Goal: Information Seeking & Learning: Learn about a topic

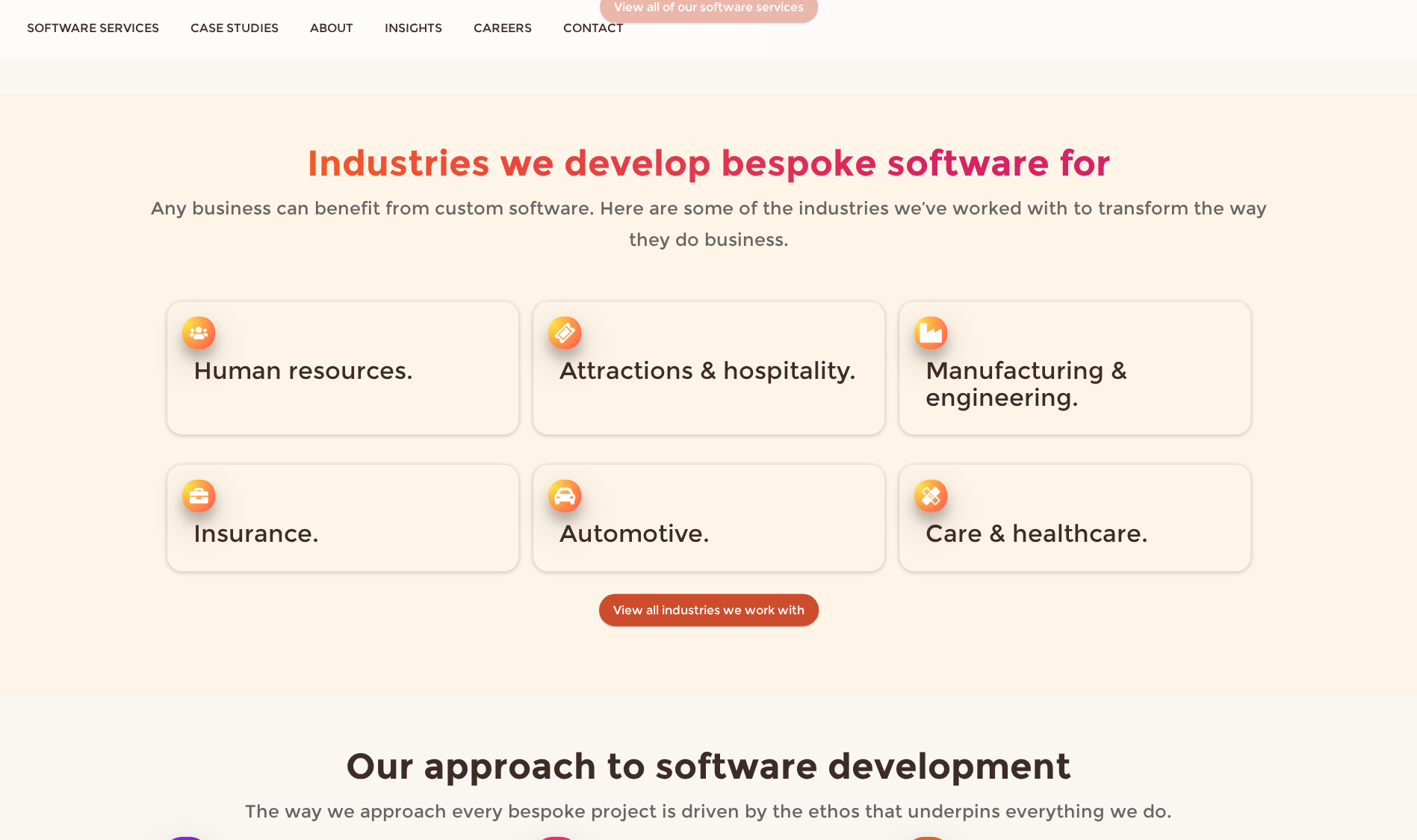
scroll to position [2217, 0]
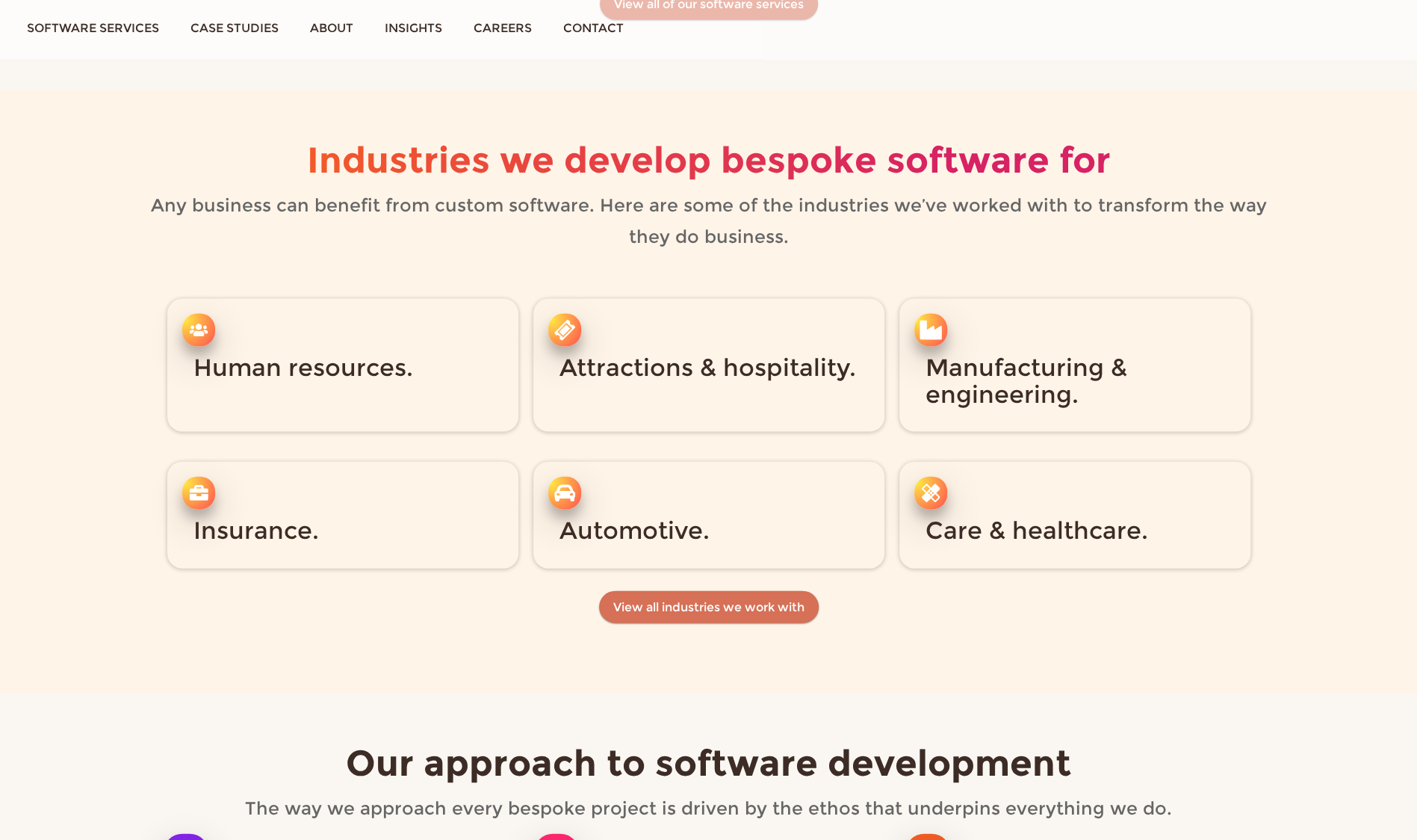
click at [709, 607] on link "View all industries we work with" at bounding box center [708, 607] width 220 height 33
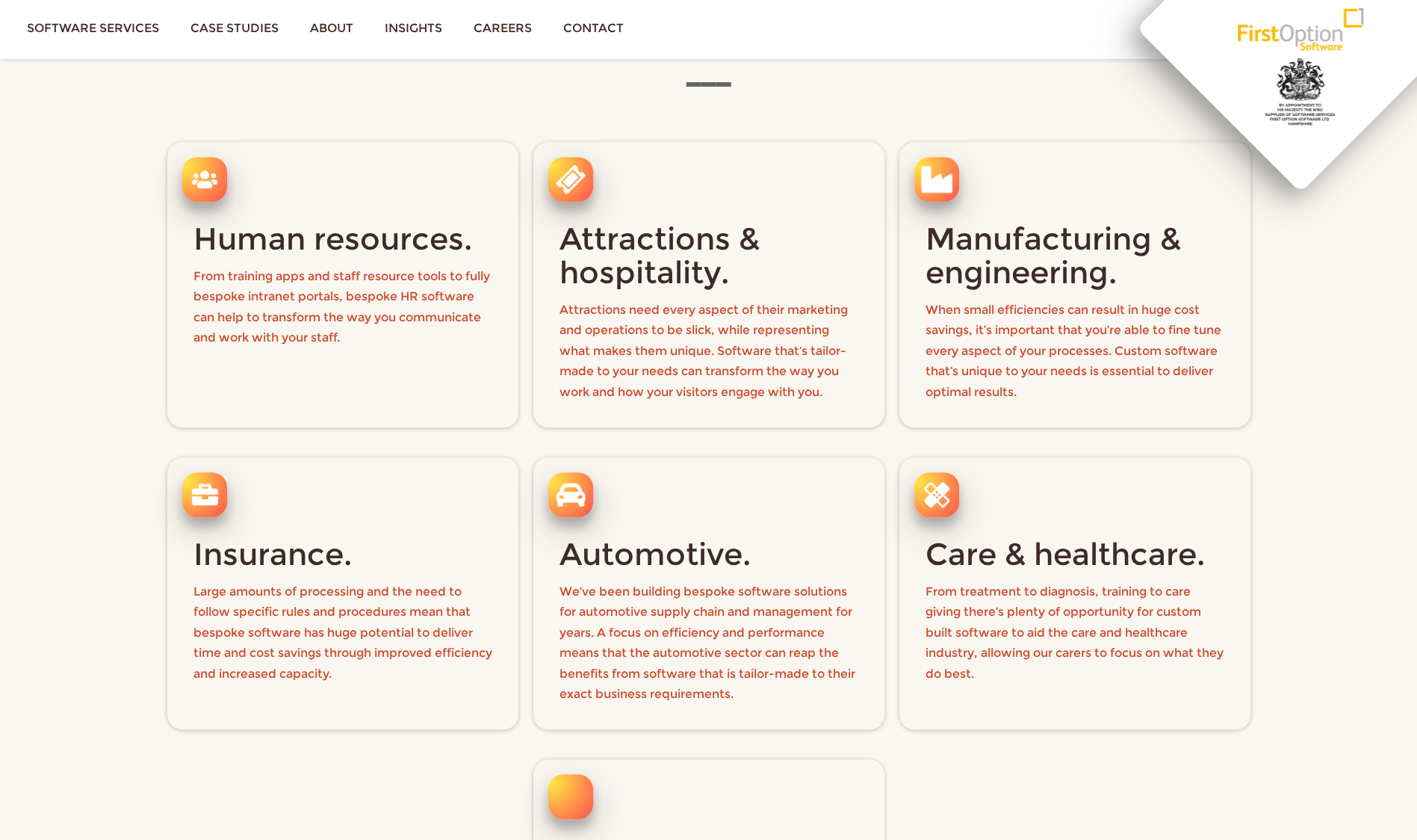
scroll to position [378, 0]
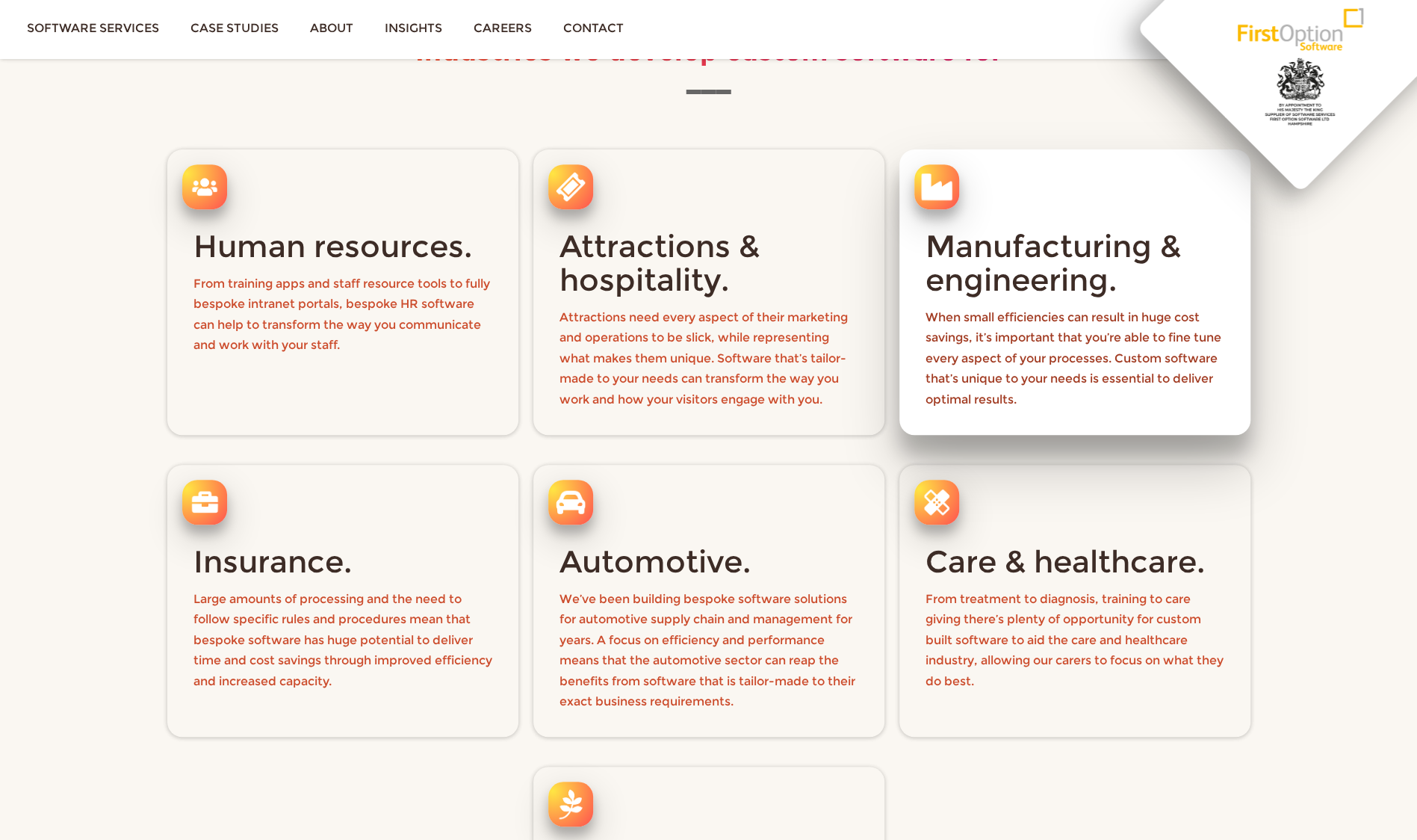
click at [947, 338] on p "When small efficiencies can result in huge cost savings, it’s important that yo…" at bounding box center [1075, 358] width 299 height 103
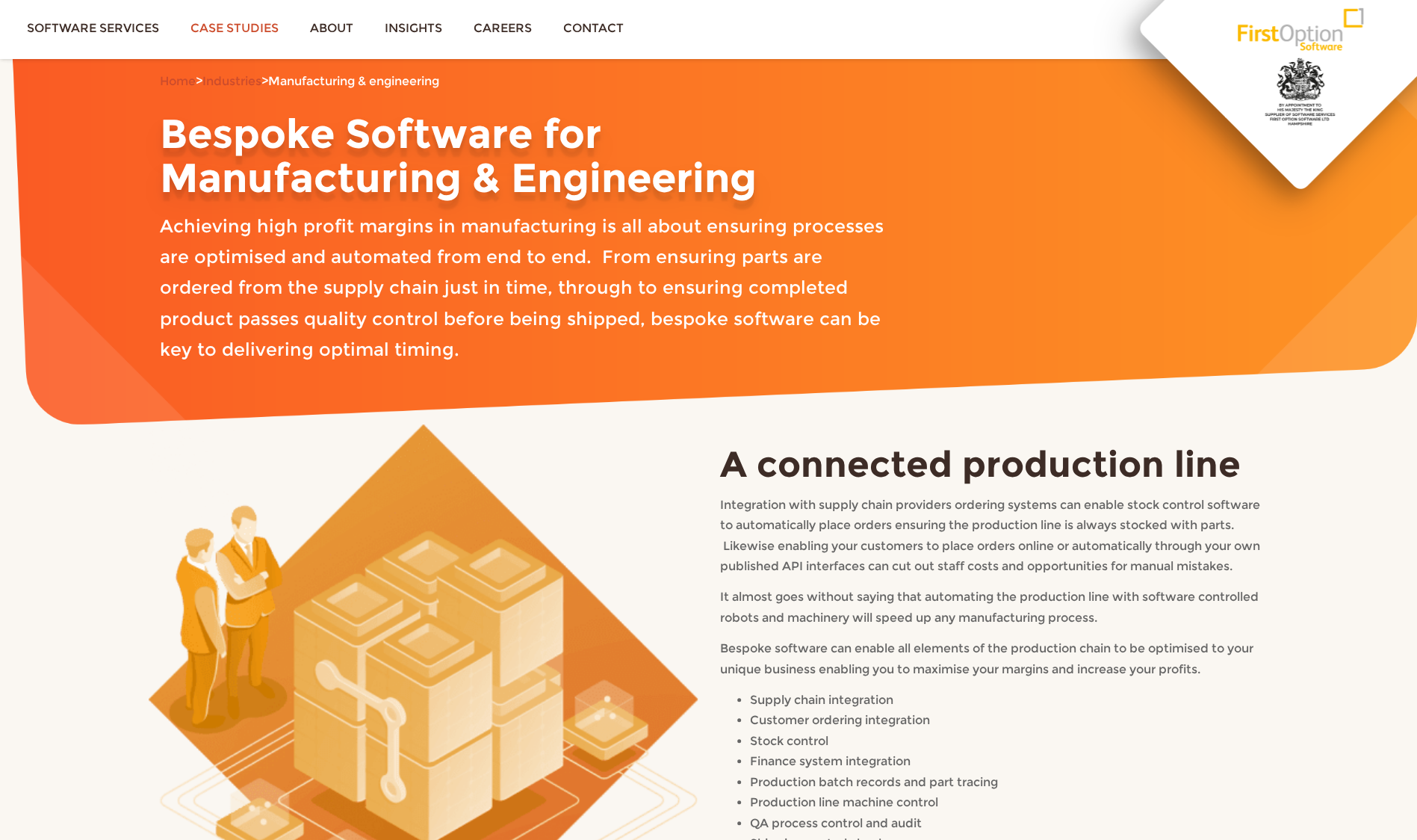
click at [238, 31] on link "Case studies" at bounding box center [234, 28] width 119 height 56
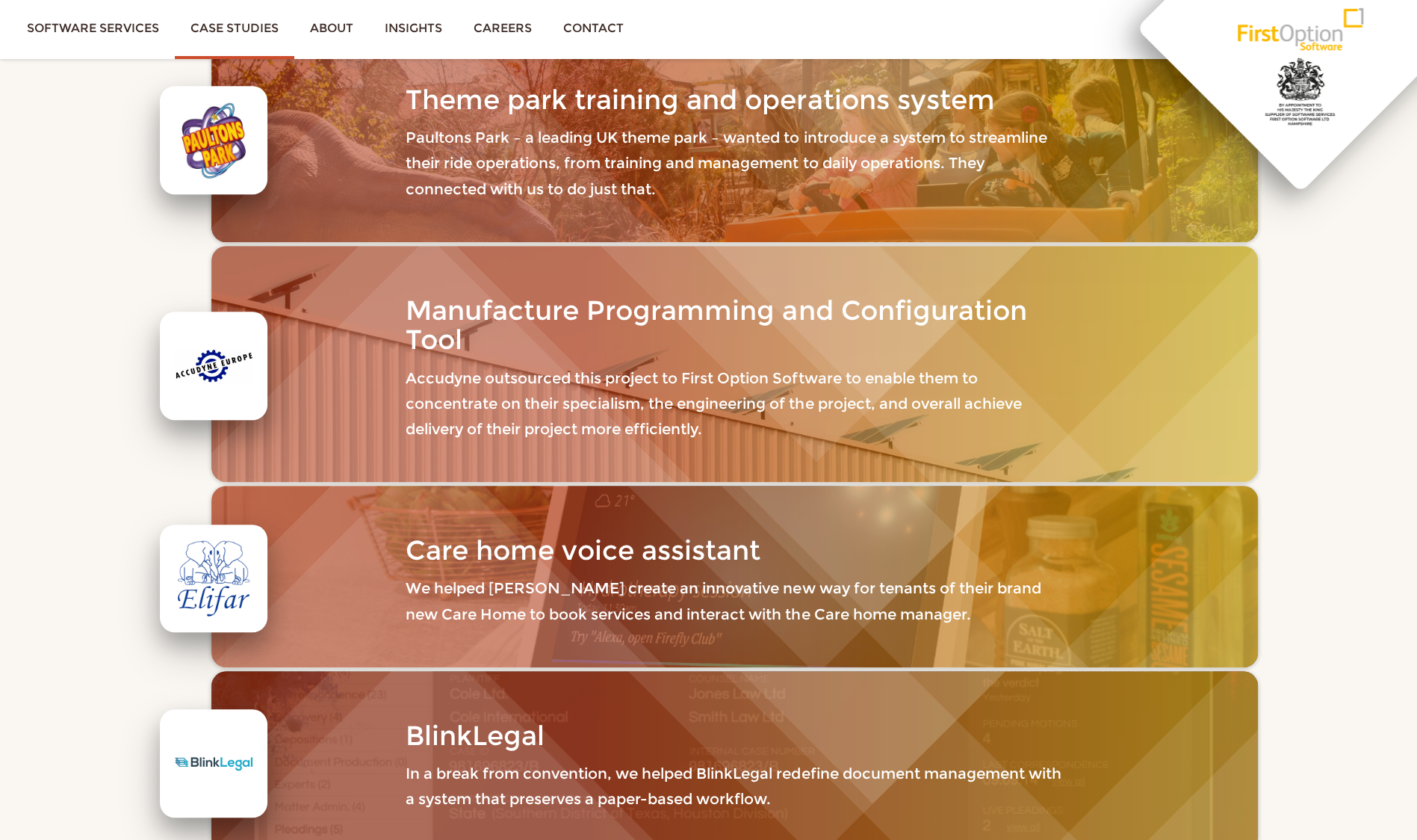
scroll to position [492, 0]
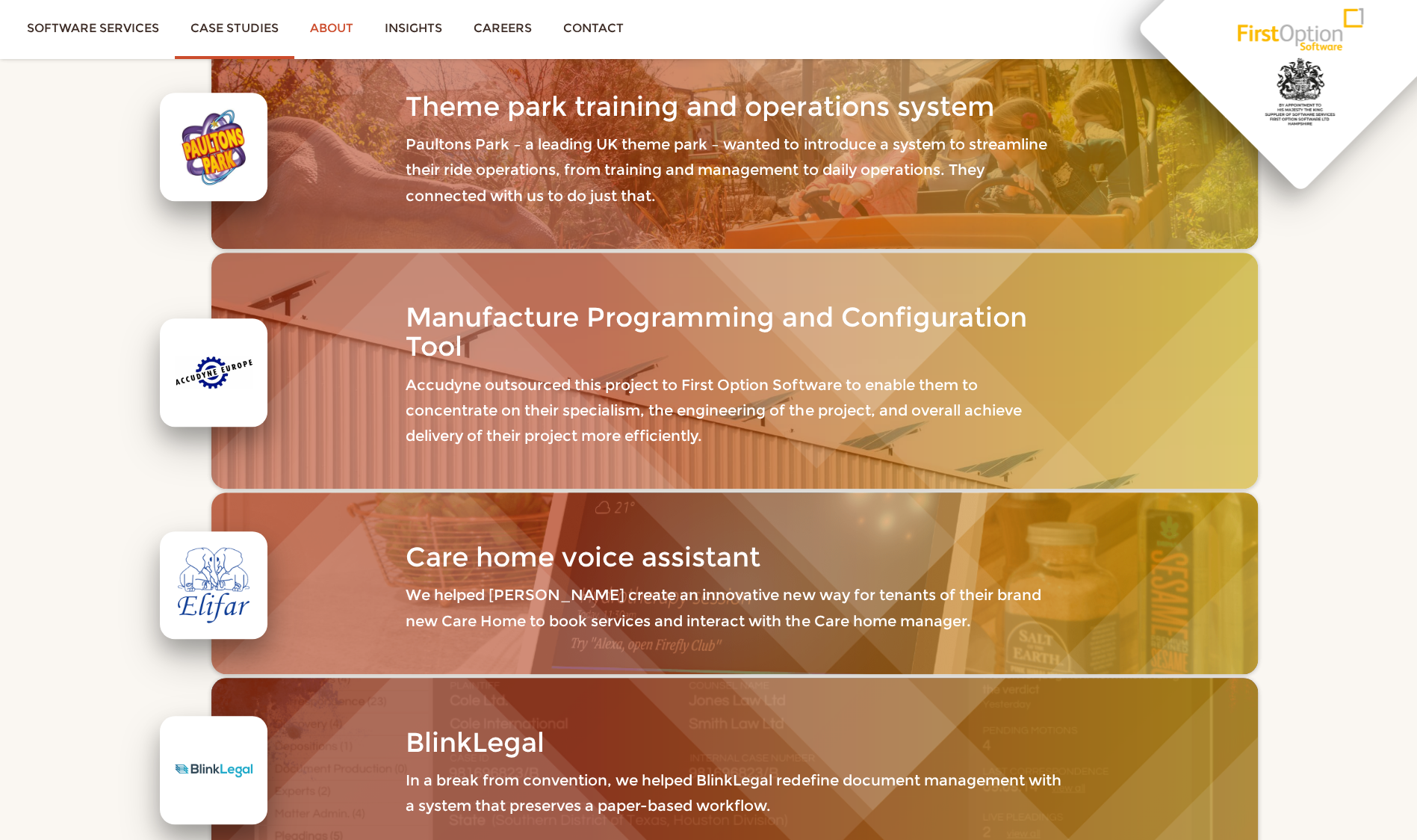
click at [316, 34] on link "About" at bounding box center [331, 28] width 75 height 56
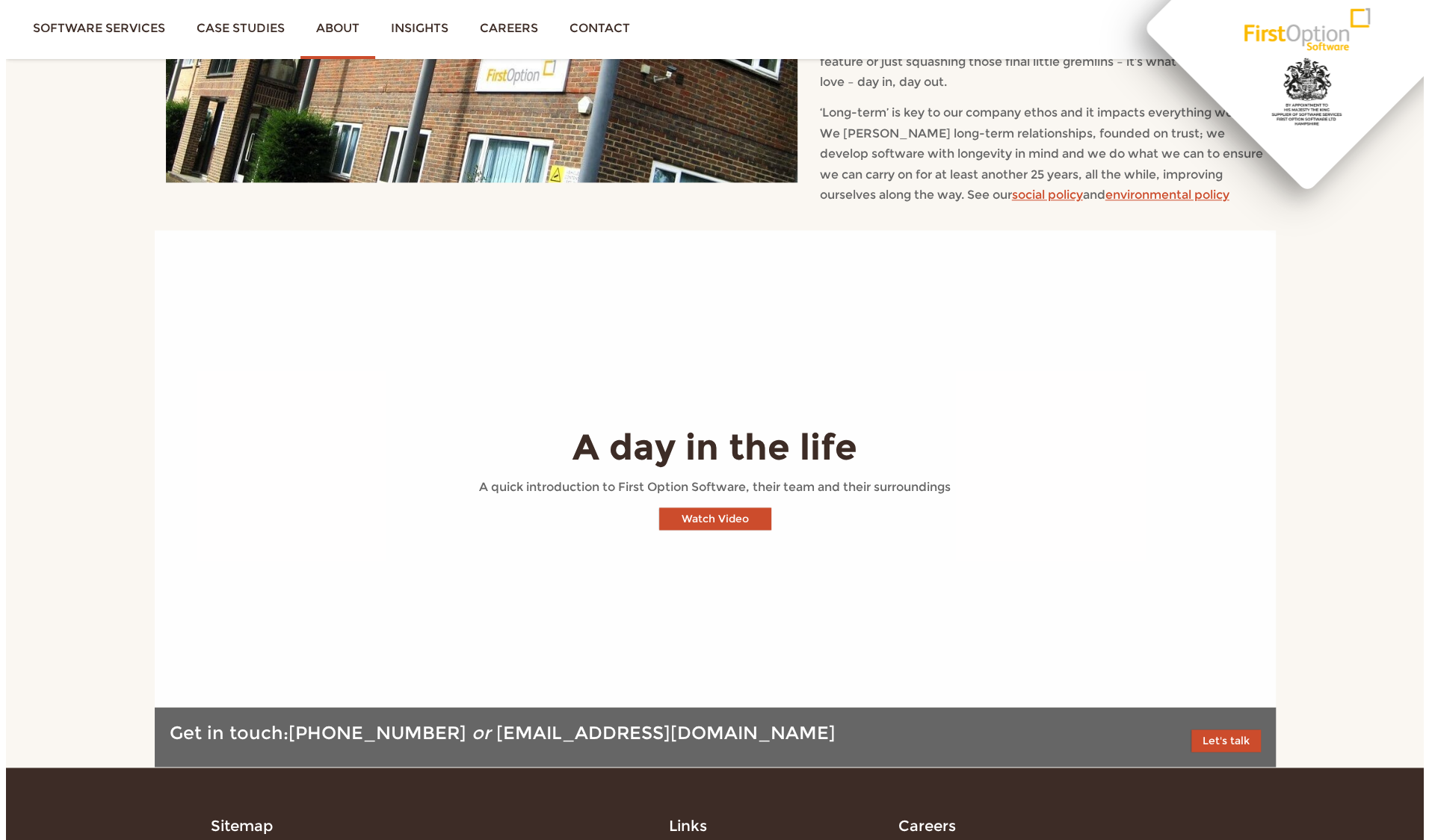
scroll to position [1338, 0]
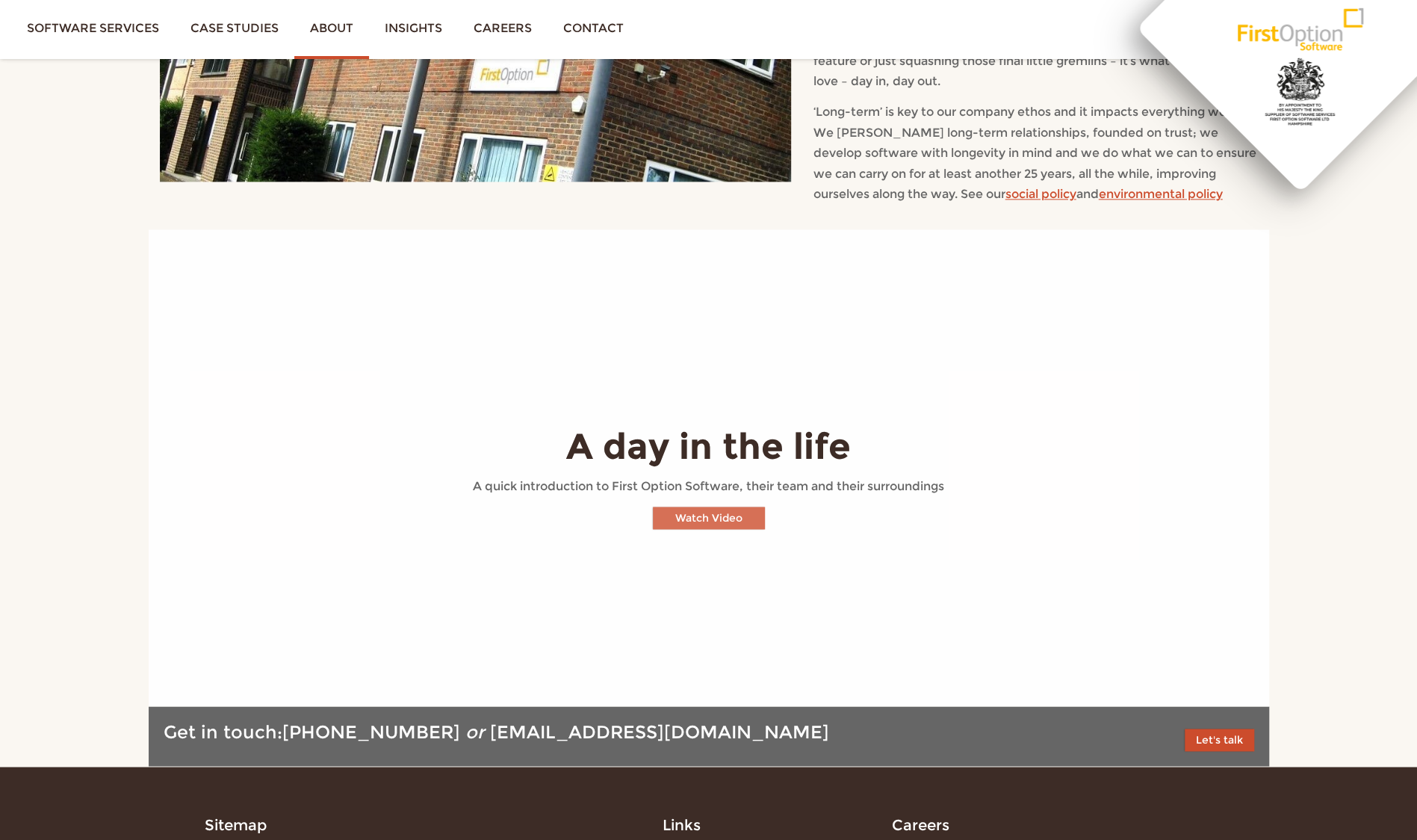
click at [741, 507] on button "Watch Video" at bounding box center [709, 518] width 112 height 22
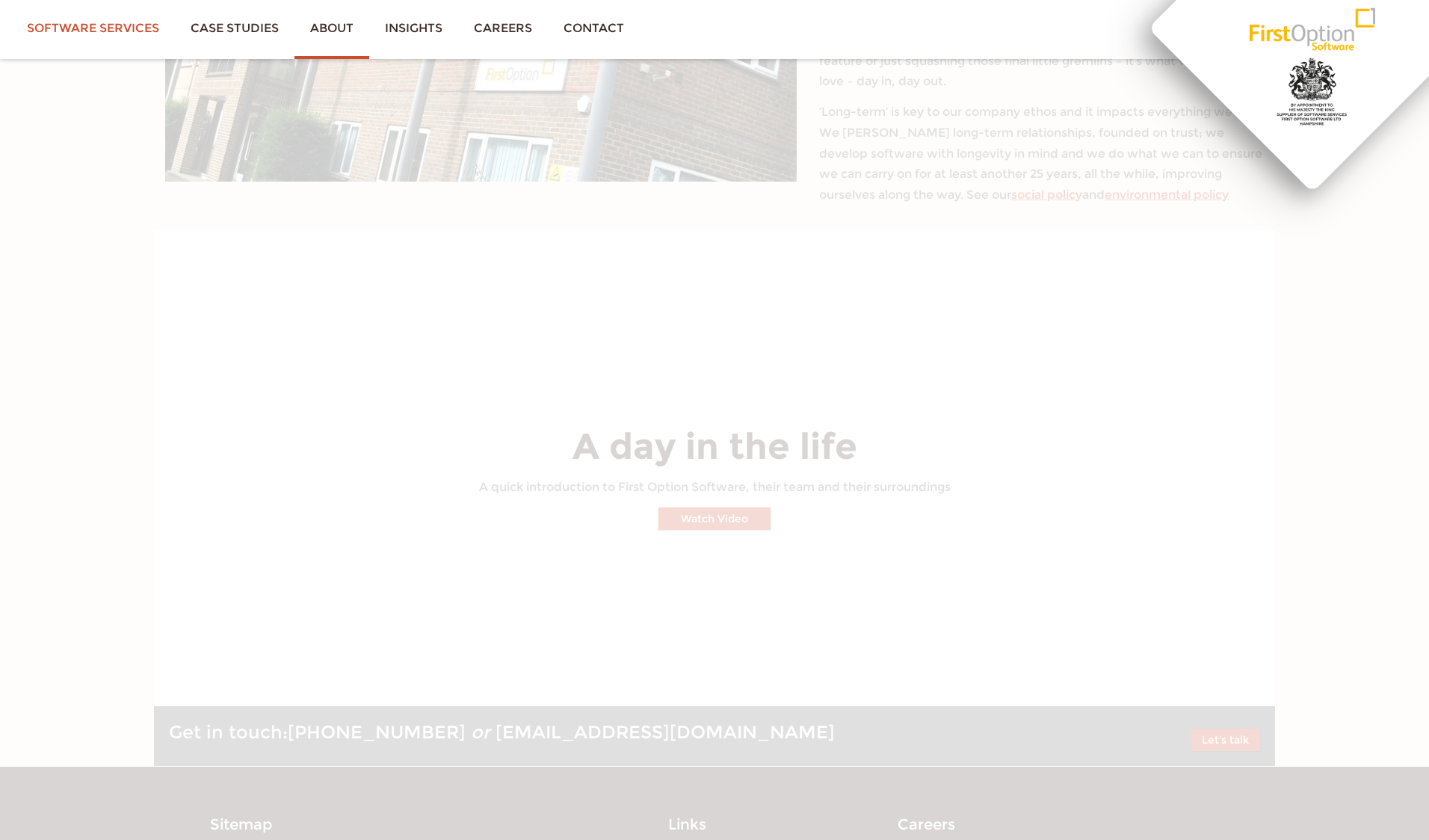
click at [109, 28] on link "Software services" at bounding box center [93, 28] width 164 height 56
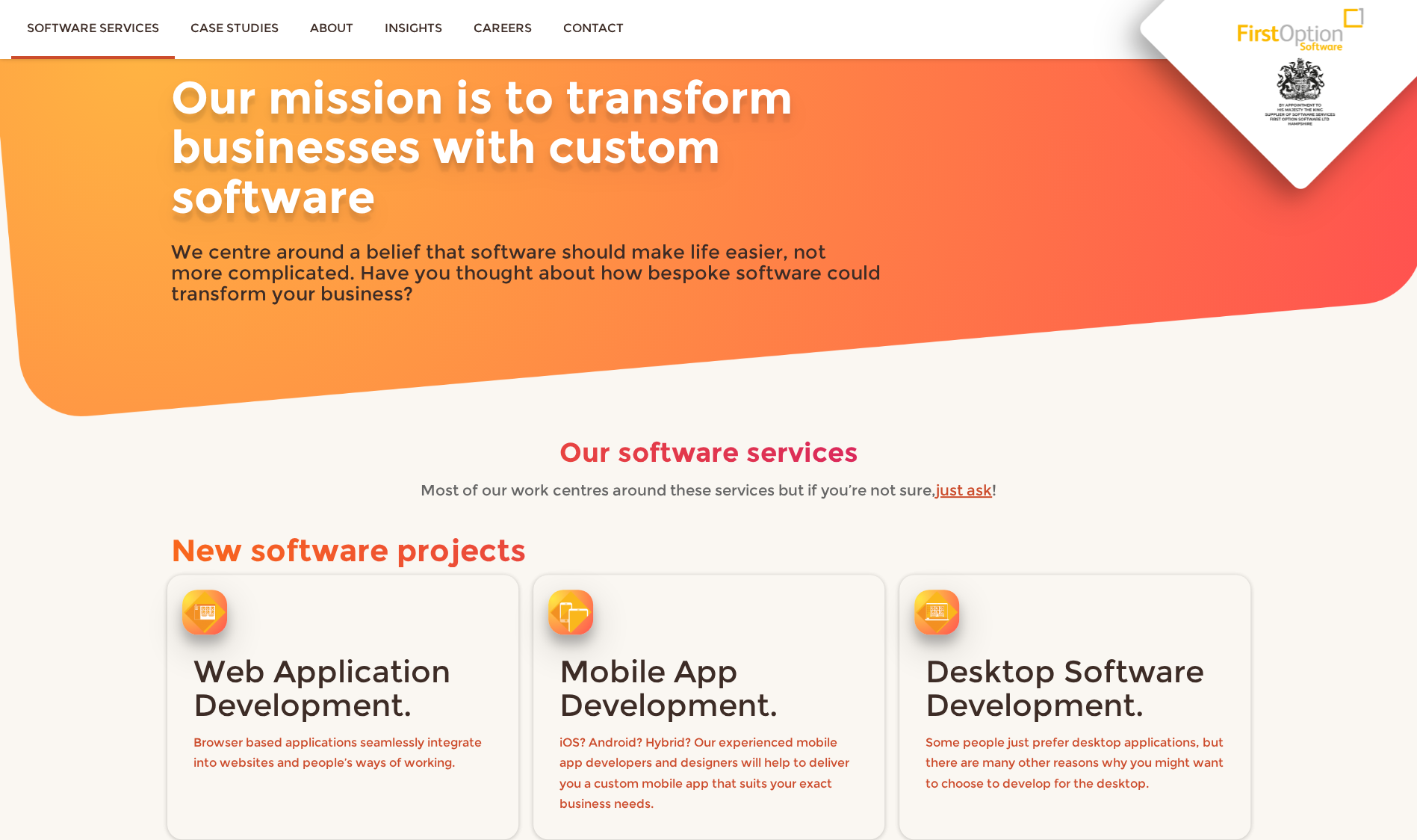
scroll to position [98, 0]
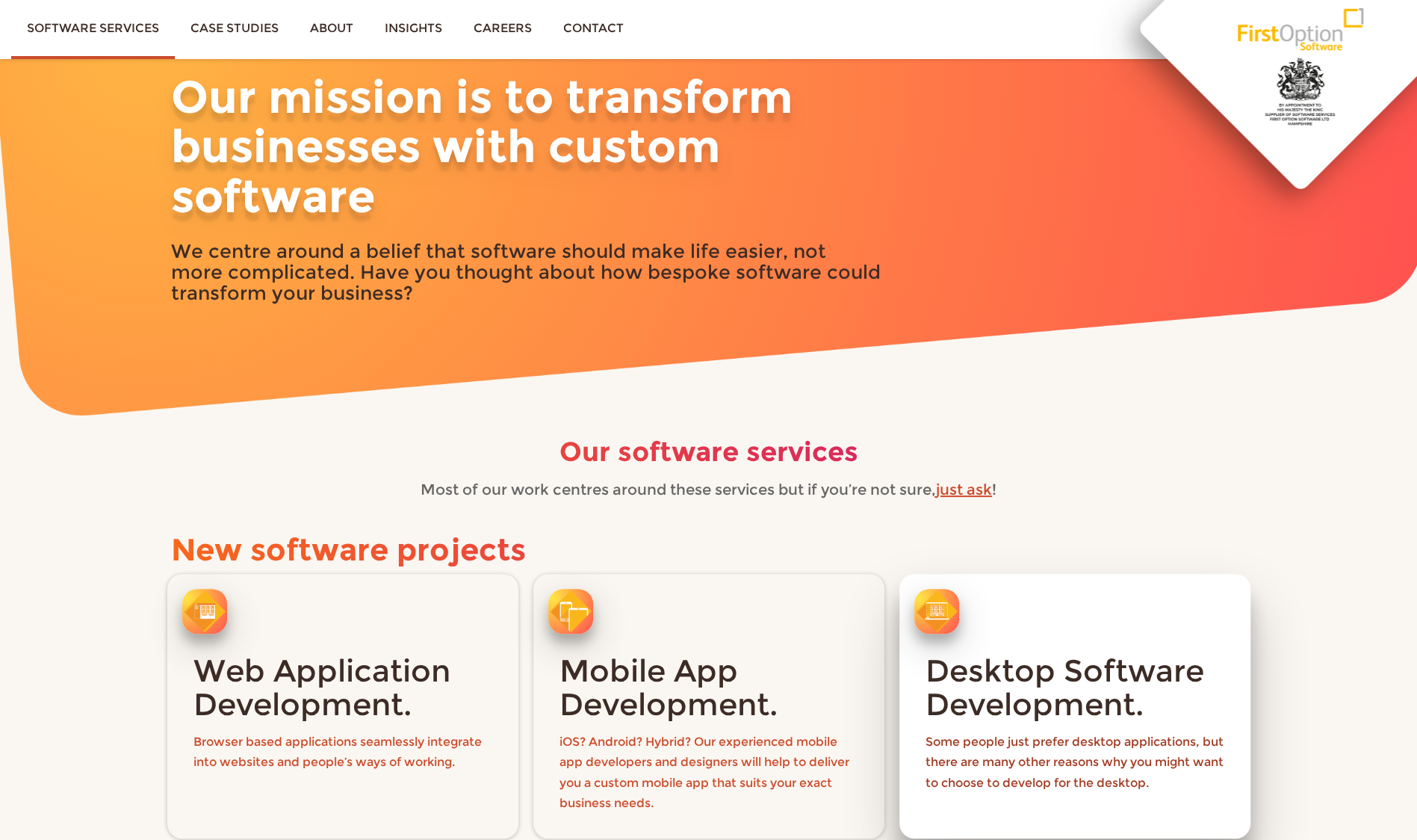
click at [1064, 634] on div "Desktop Software Development. Some people just prefer desktop applications, but…" at bounding box center [1075, 718] width 321 height 170
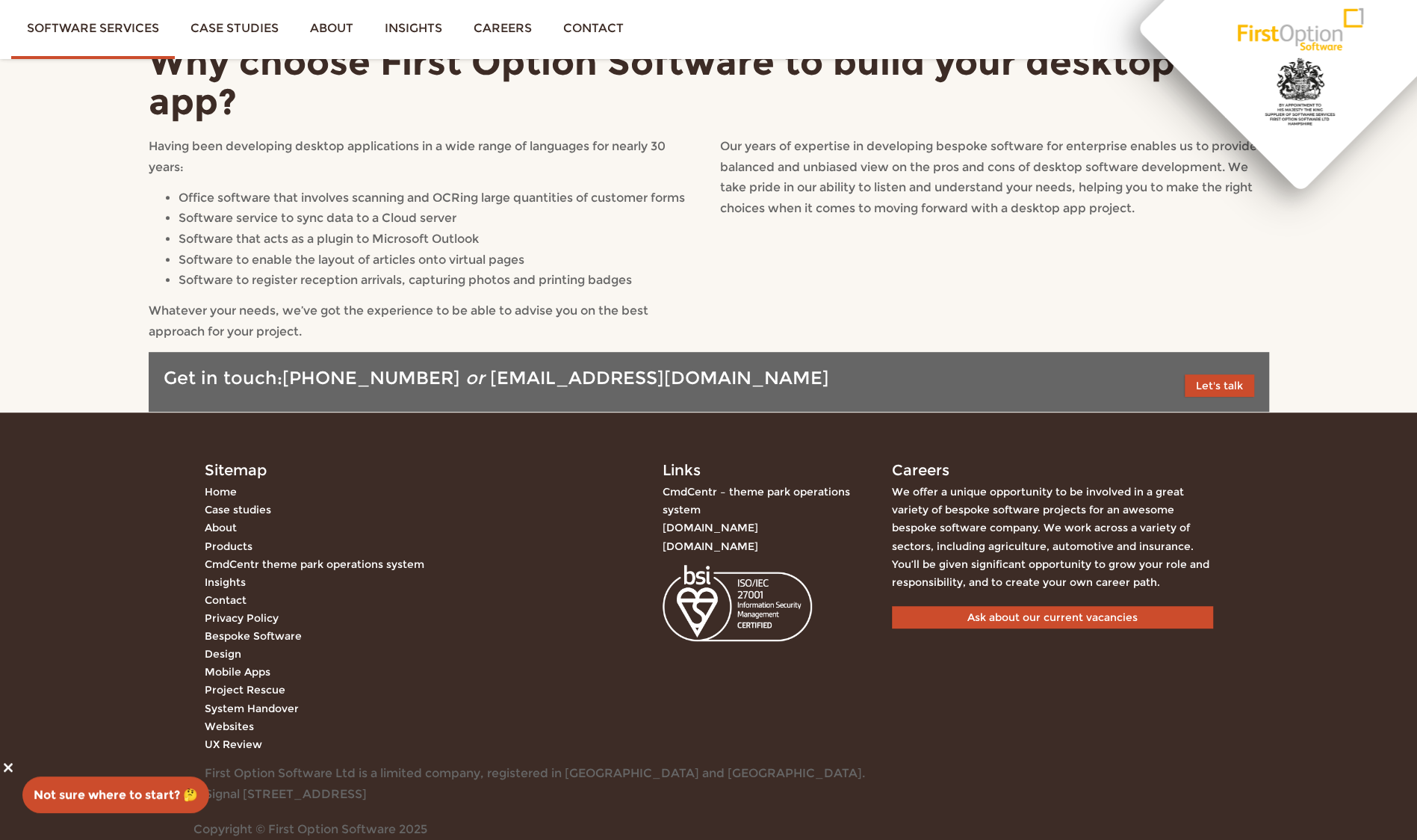
scroll to position [4707, 0]
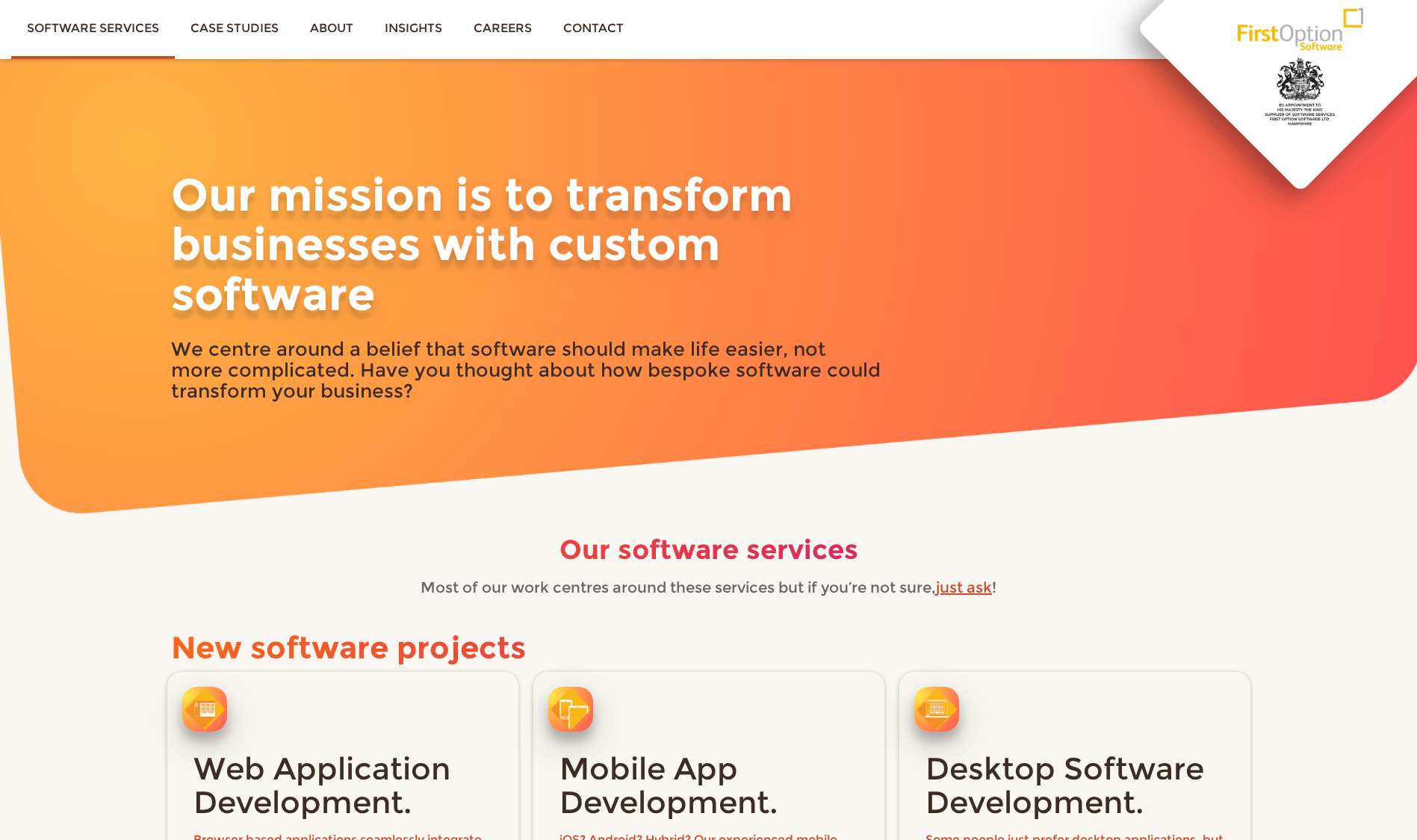
scroll to position [98, 0]
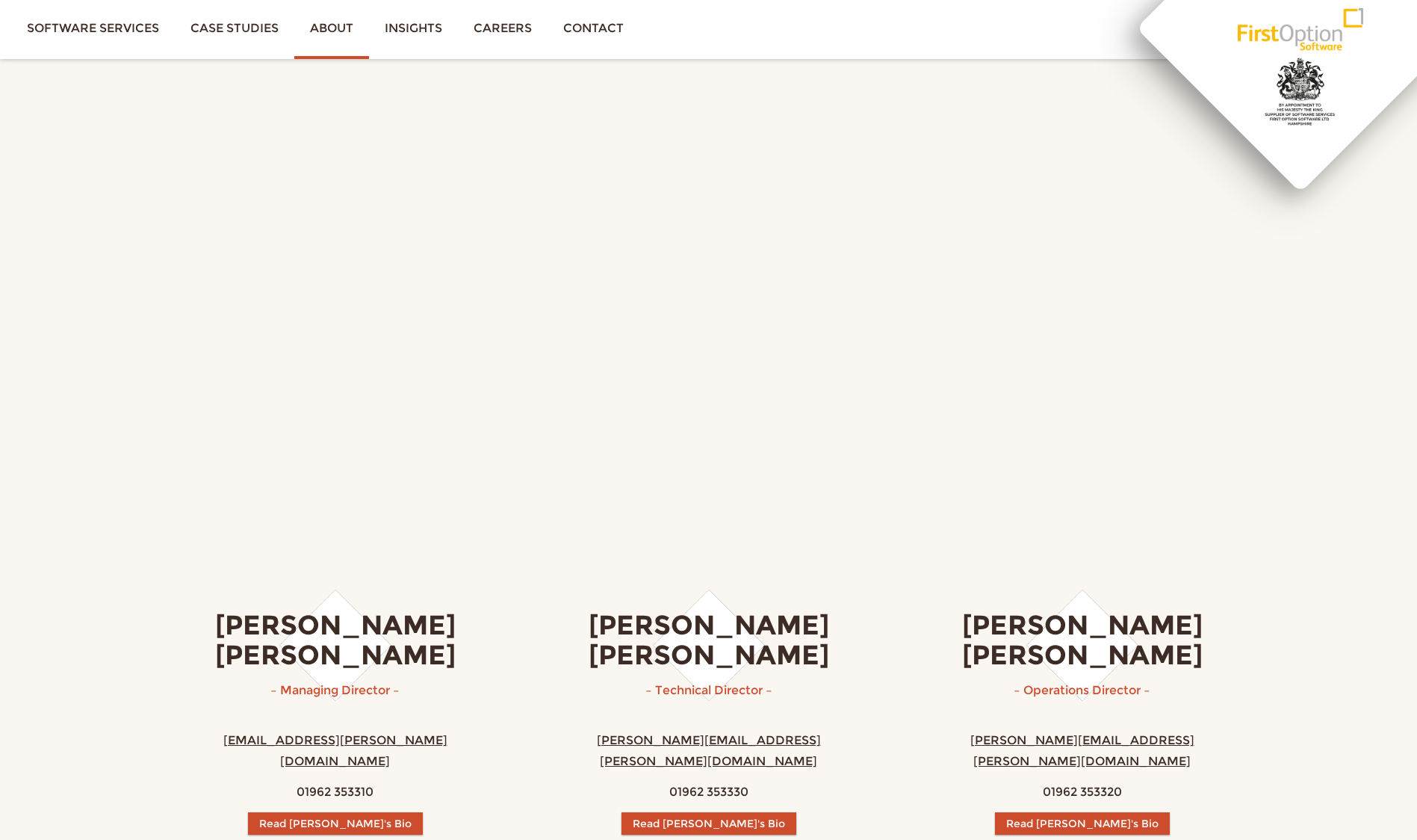
scroll to position [1338, 0]
